Goal: Information Seeking & Learning: Learn about a topic

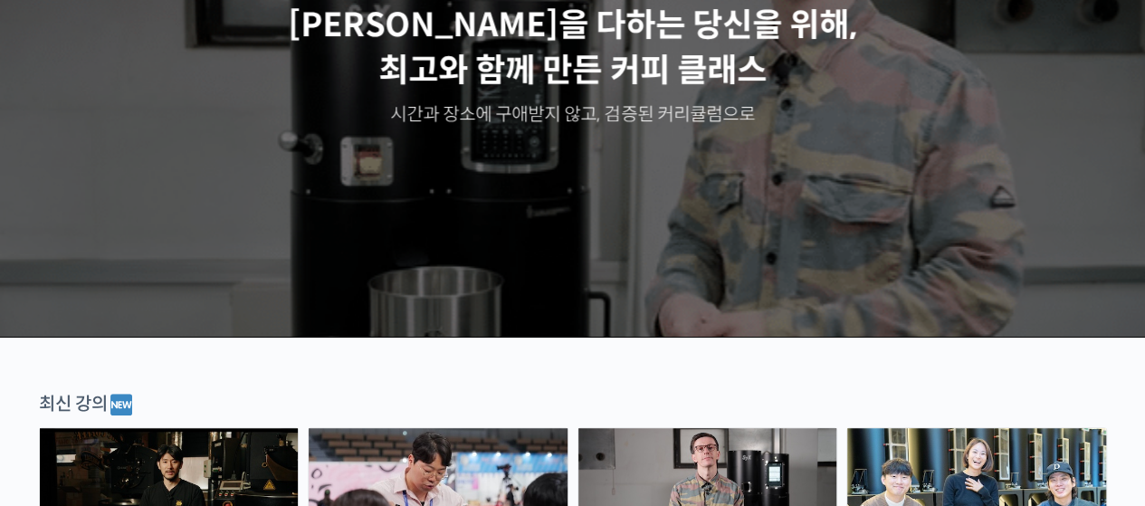
scroll to position [132, 0]
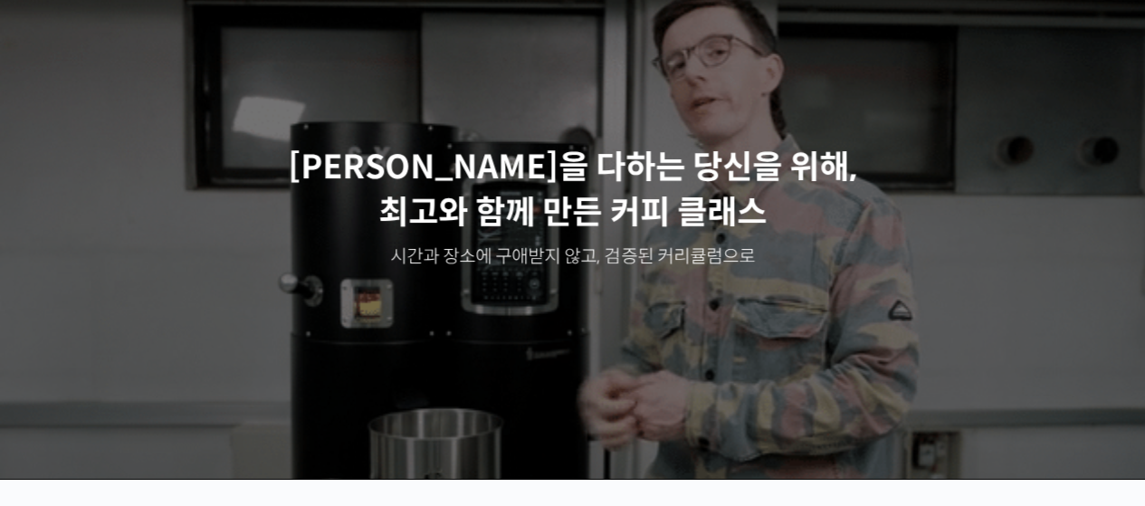
drag, startPoint x: 1079, startPoint y: 138, endPoint x: 1068, endPoint y: 163, distance: 26.7
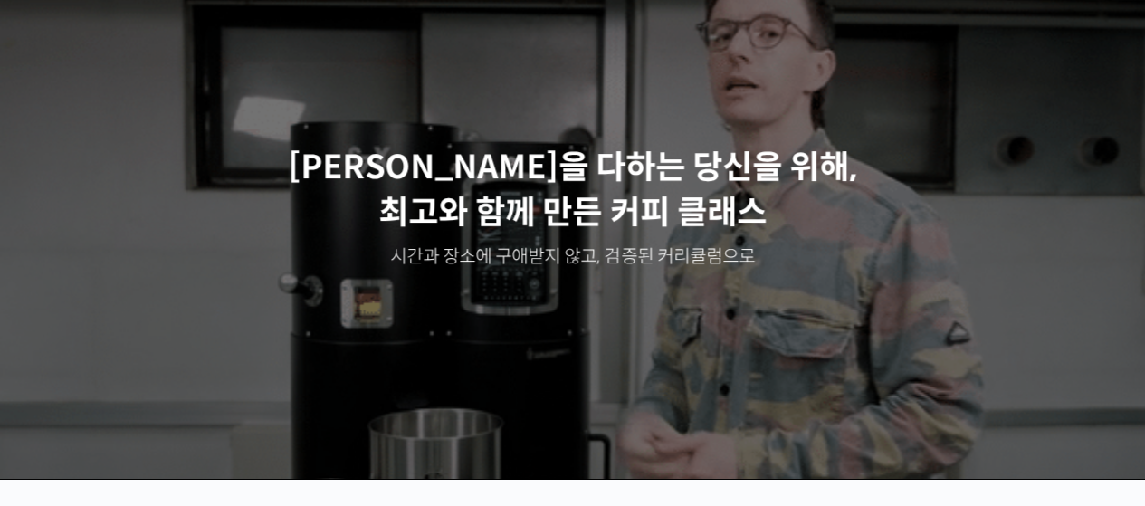
click at [1068, 163] on div "최선을 다하는 당신을 위해, 최고와 함께 만든 커피 클래스 시간과 장소에 구애받지 않고, 검증된 커리큘럼으로 주성현 로스터님 Benjamin …" at bounding box center [572, 207] width 1145 height 543
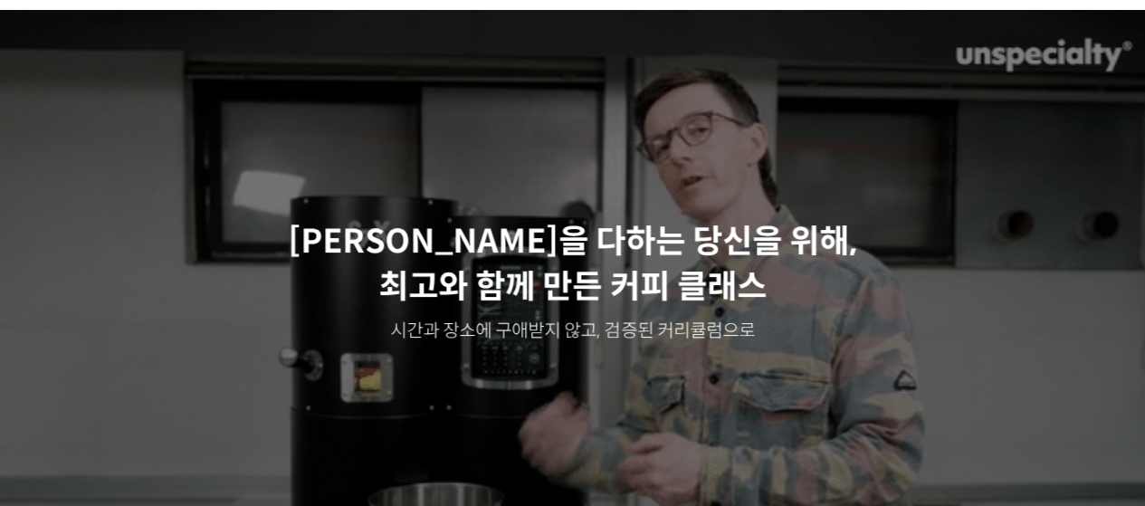
scroll to position [0, 0]
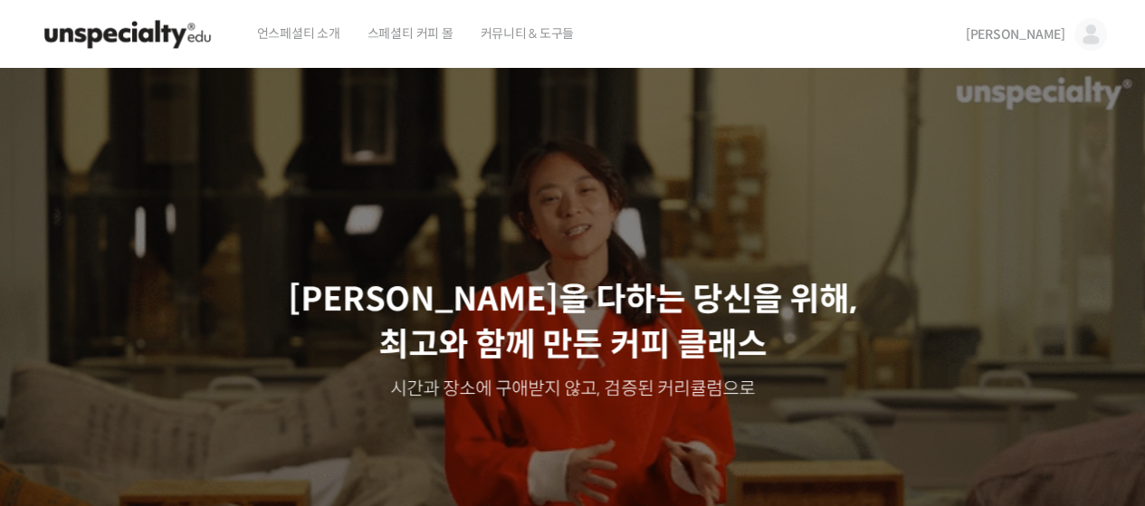
click at [1087, 30] on img at bounding box center [1090, 34] width 33 height 33
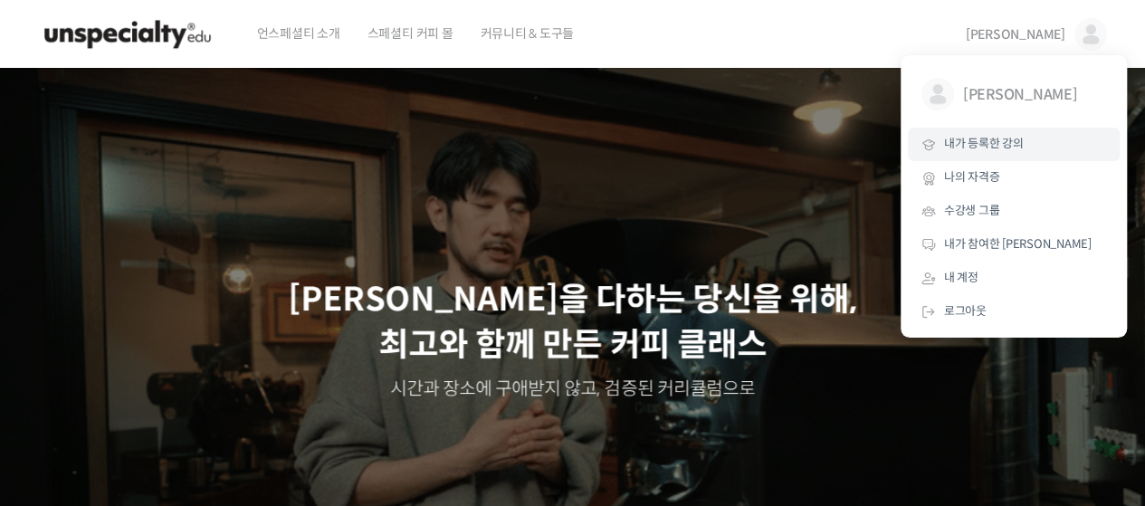
click at [977, 139] on span "내가 등록한 강의" at bounding box center [984, 143] width 80 height 15
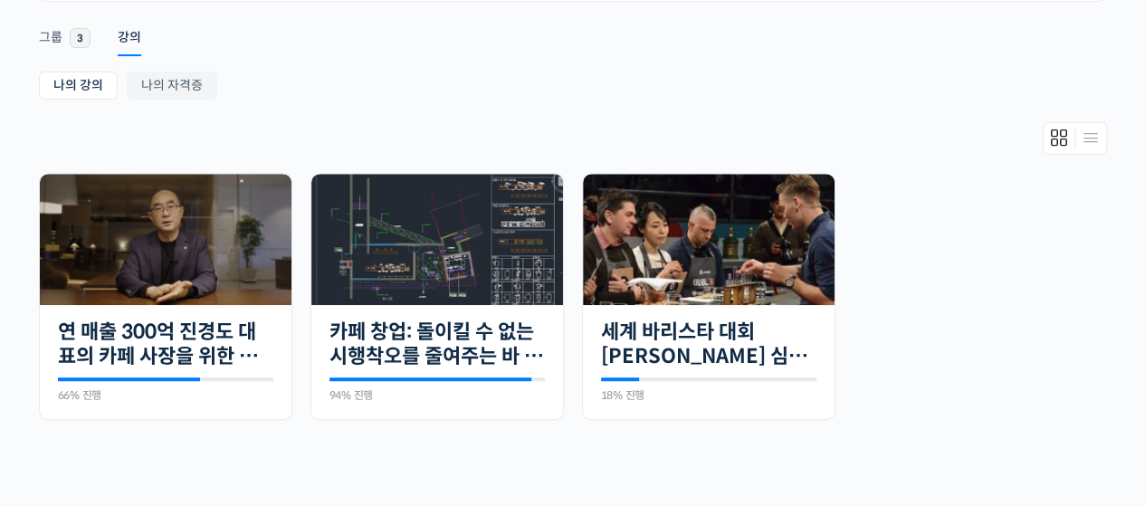
scroll to position [313, 0]
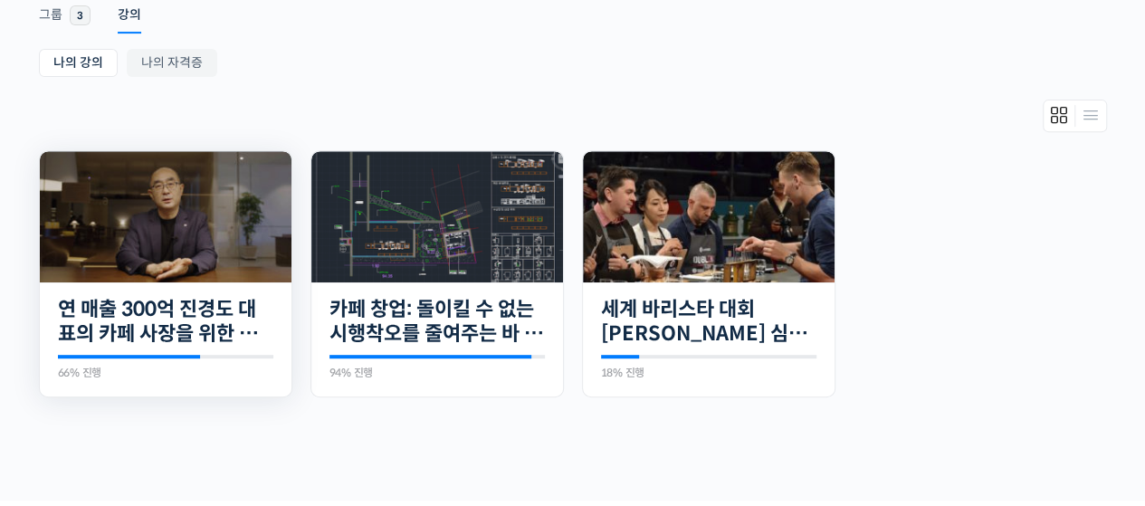
click at [195, 275] on img at bounding box center [166, 216] width 252 height 131
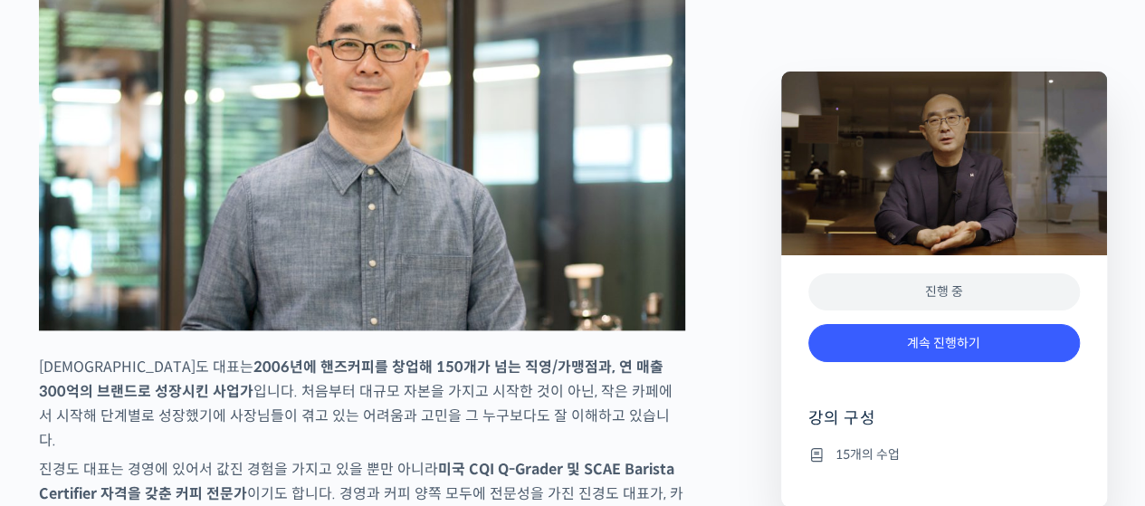
scroll to position [1278, 0]
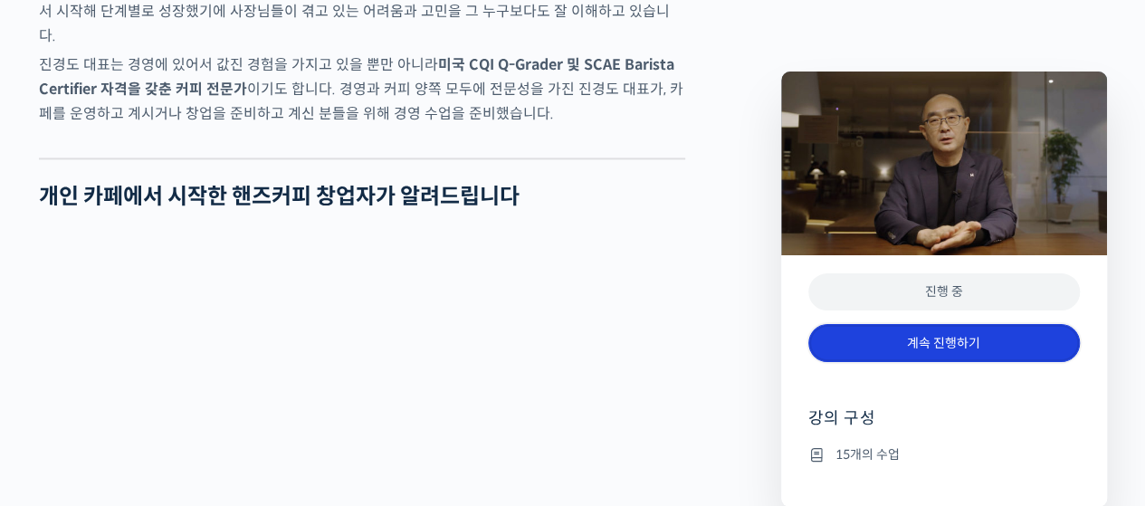
click at [886, 332] on link "계속 진행하기" at bounding box center [943, 343] width 271 height 39
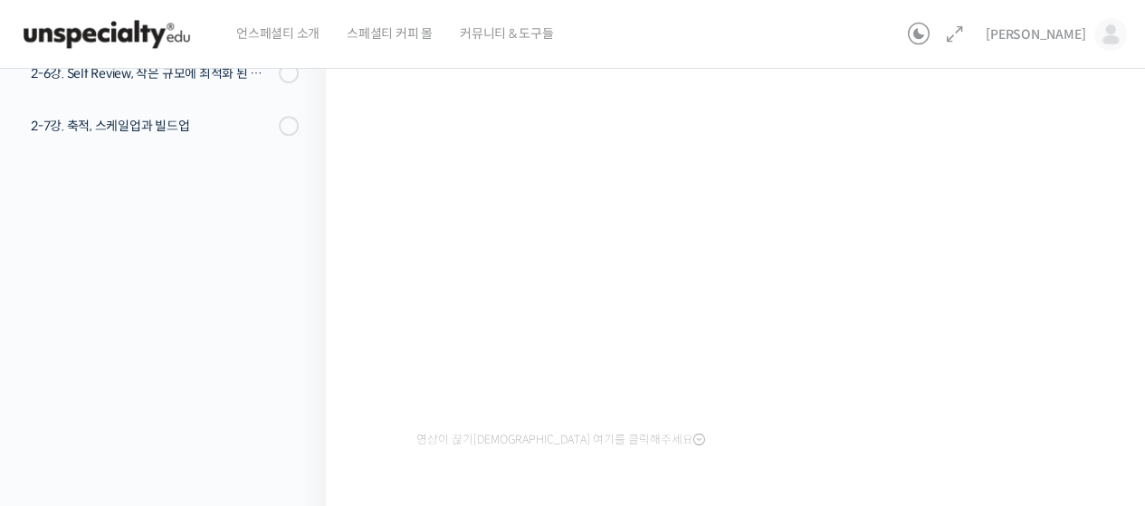
scroll to position [322, 0]
click at [228, 395] on div "강의로 돌아가기 연 매출 300억 진경도 대표의 카페 사장을 위한 경영 수업 66% 진행 최근 활동: [DATE] 7:05 오전 챕터 1. 손…" at bounding box center [158, 187] width 335 height 911
click at [358, 421] on div "연 매출 300억 진경도 대표의 카페 사장을 위한 경영 수업 2-3강. 시스템적 사고를 하는 직원에게 ᄋ…" at bounding box center [740, 187] width 828 height 911
click at [432, 464] on div "수업 참고 자료 영상이 끊기신다면 여기를 클릭해주세요 PPT 수업 자료 (클릭하시면 새 창에서 열립니다) 완료 처리하기" at bounding box center [739, 281] width 647 height 651
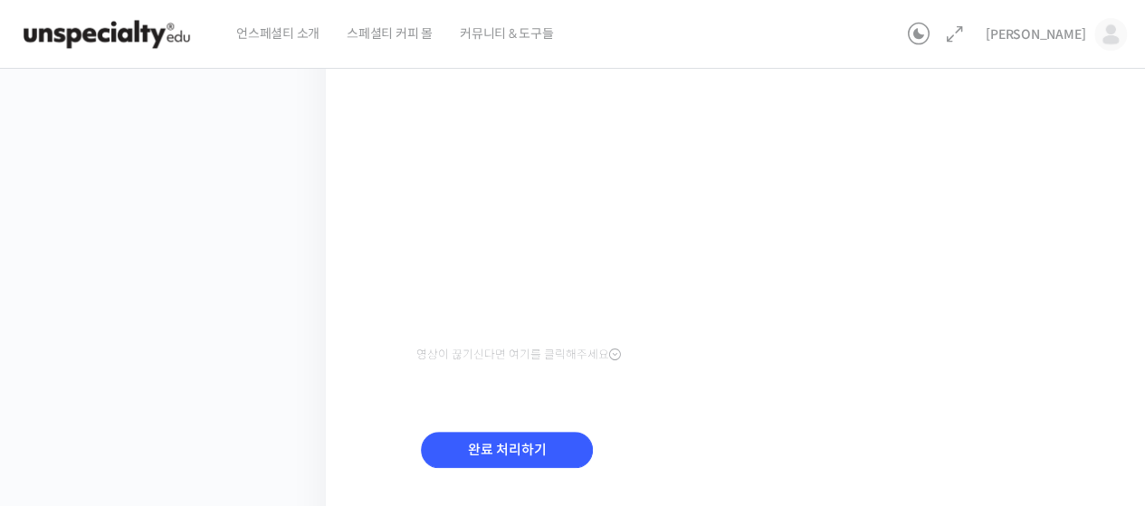
scroll to position [456, 0]
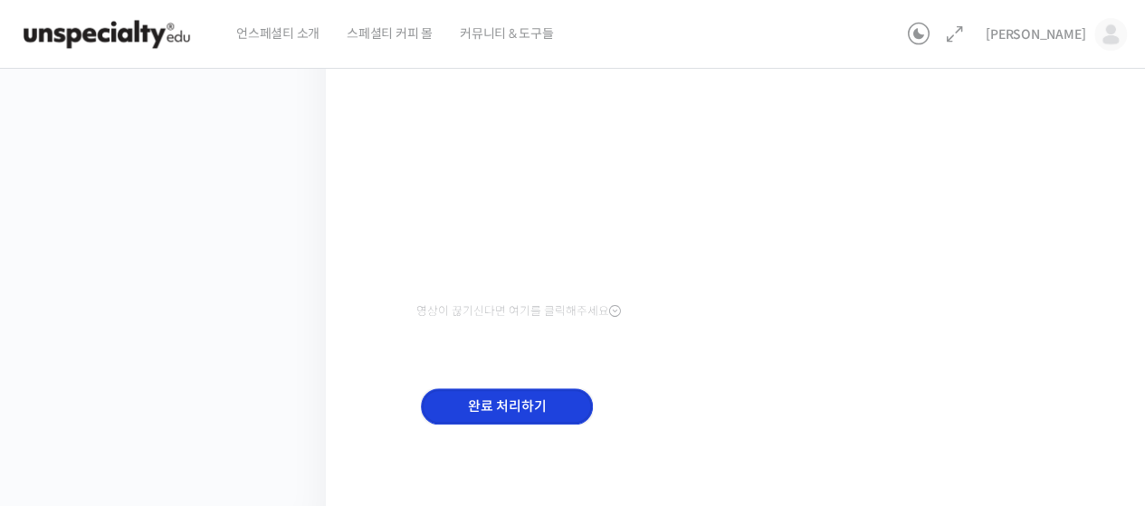
click at [470, 404] on input "완료 처리하기" at bounding box center [507, 406] width 172 height 37
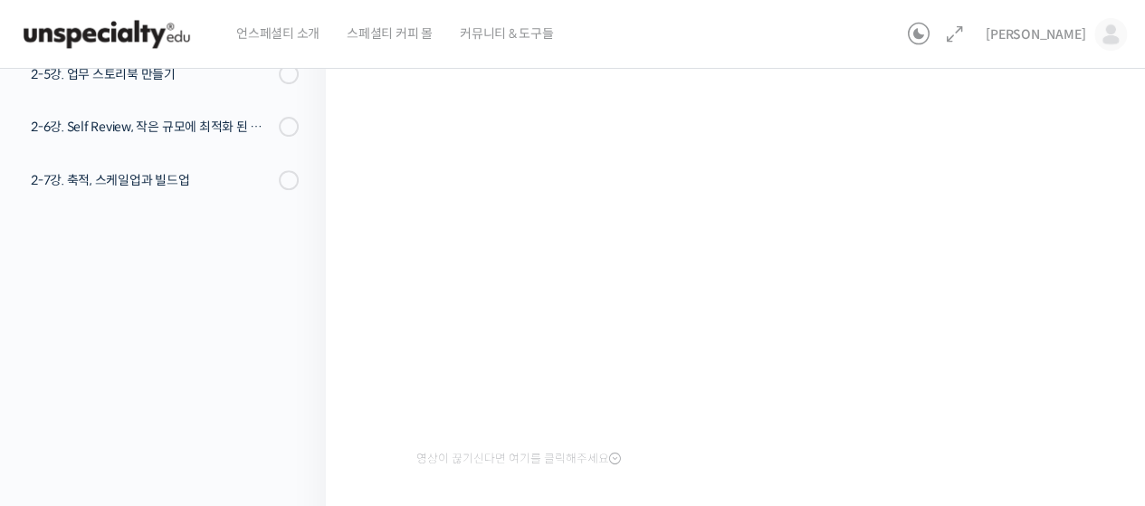
scroll to position [275, 0]
click at [89, 426] on div "강의로 돌아가기 연 매출 300억 진경도 대표의 카페 사장을 위한 경영 수업 73% 진행 최근 활동: [DATE] 7:06 오전 챕터 1. 손…" at bounding box center [158, 217] width 335 height 877
drag, startPoint x: 722, startPoint y: 505, endPoint x: 727, endPoint y: 529, distance: 25.0
drag, startPoint x: 233, startPoint y: 413, endPoint x: 322, endPoint y: 381, distance: 94.5
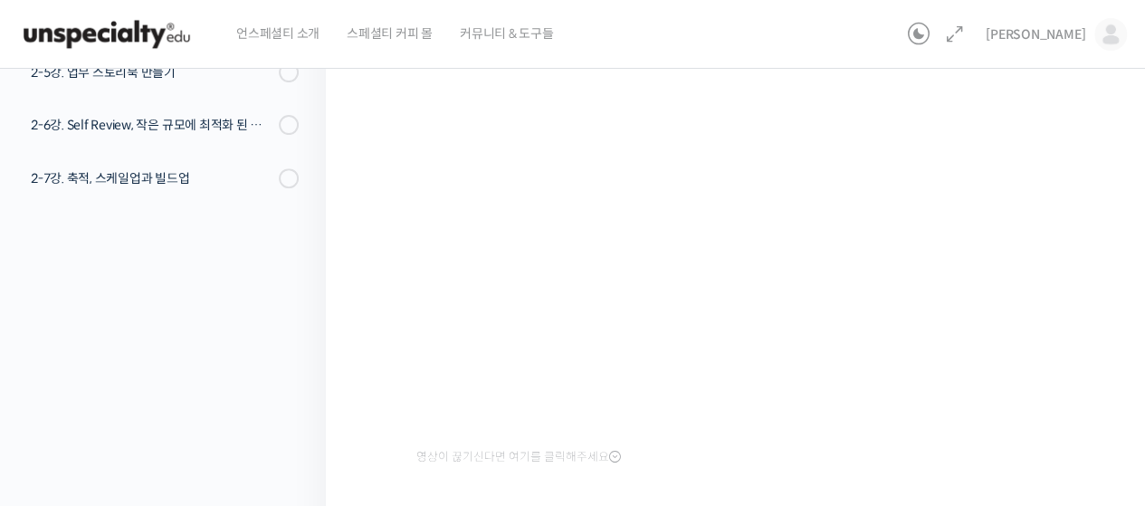
click at [233, 413] on div "강의로 돌아가기 연 매출 300억 진경도 대표의 카페 사장을 위한 경영 수업 73% 진행 최근 활동: [DATE] 7:06 오전 챕터 1. 손…" at bounding box center [158, 217] width 335 height 877
click at [394, 253] on div "연 매출 300억 진경도 대표의 카페 사장을 위한 경영 수업 2-4강. 매뉴얼의 미시(MECE) 진행 중 수업 12 / 15 진…" at bounding box center [740, 217] width 828 height 877
click at [360, 372] on div "연 매출 300억 진경도 대표의 카페 사장을 위한 경영 수업 2-4강. 매뉴얼의 미시(MECE) 진행 중 수업 12 / 15 진…" at bounding box center [740, 217] width 828 height 877
